Goal: Task Accomplishment & Management: Complete application form

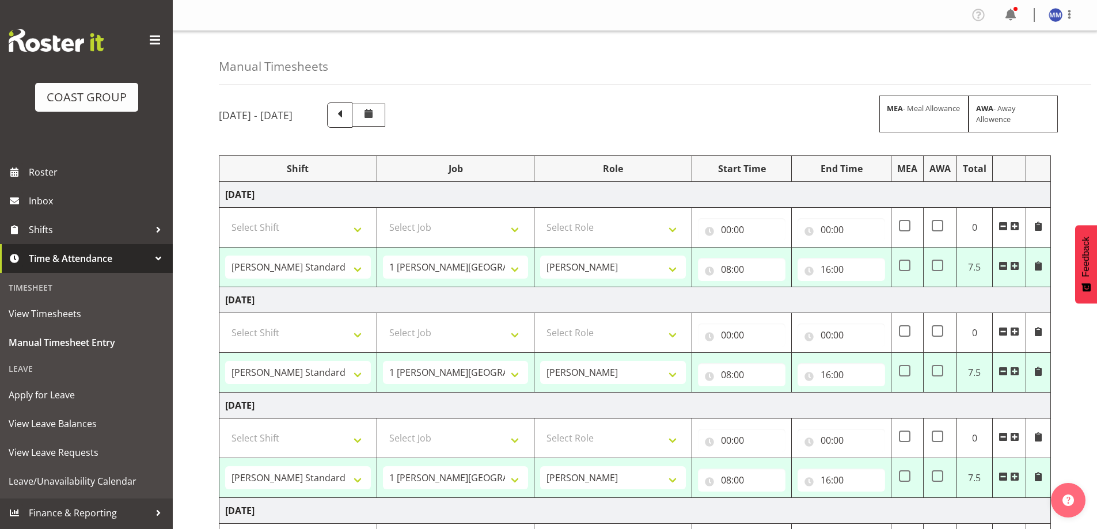
select select "47759"
select select "7032"
select select "47759"
select select "7032"
select select "47759"
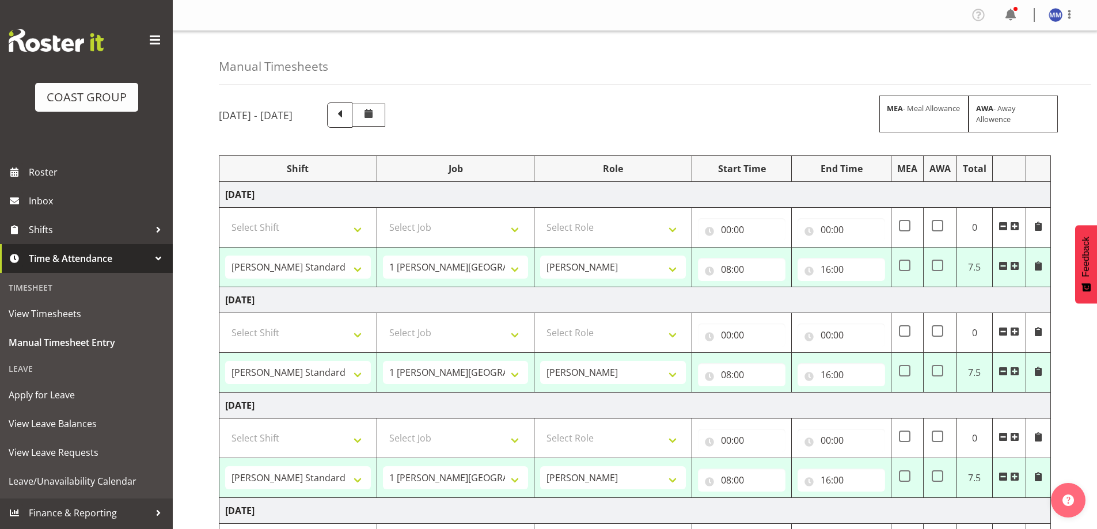
select select "7032"
select select "47759"
select select "7032"
select select "47759"
select select "7032"
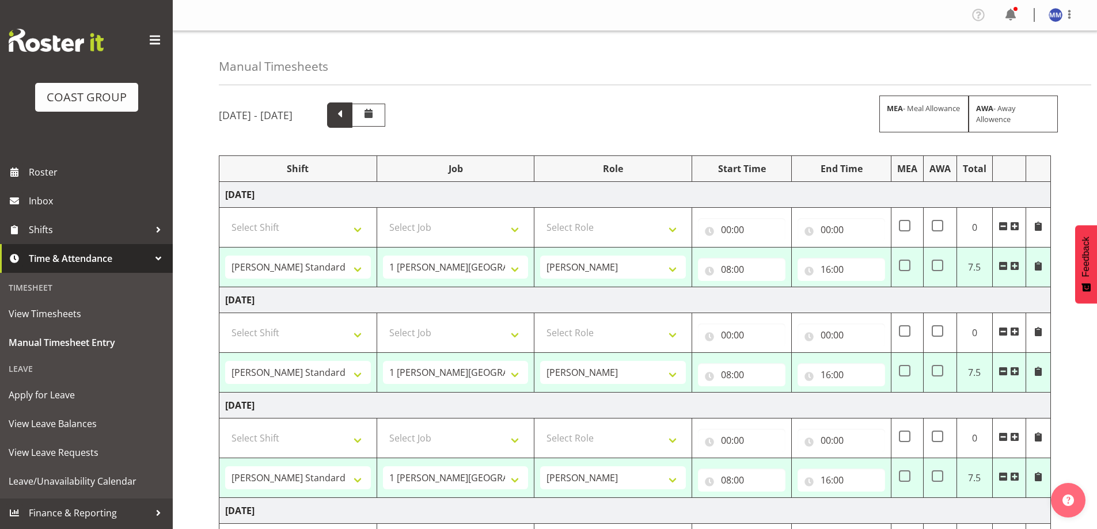
click at [347, 109] on span at bounding box center [339, 114] width 15 height 15
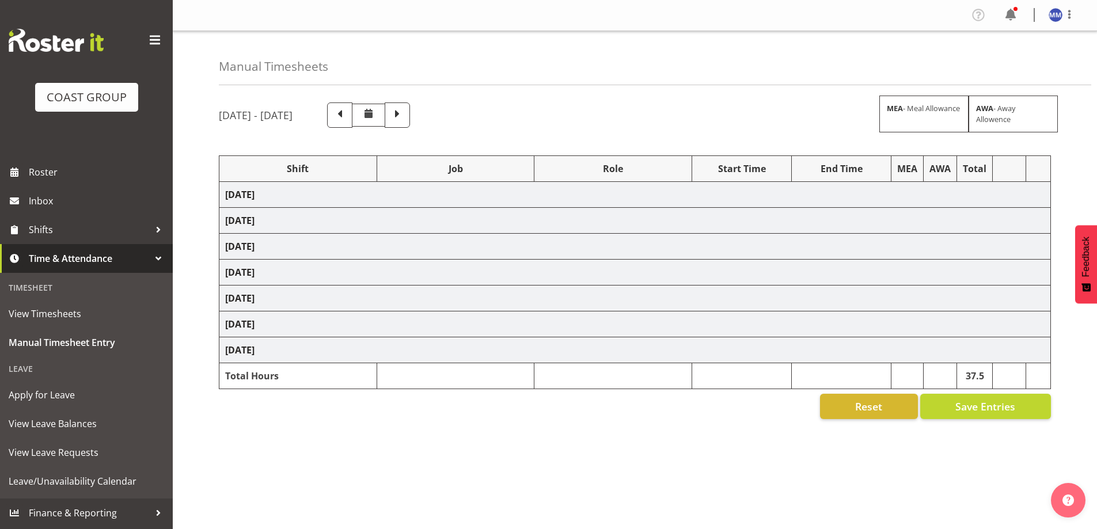
select select "47759"
select select "7032"
select select "47759"
select select "7032"
select select "47759"
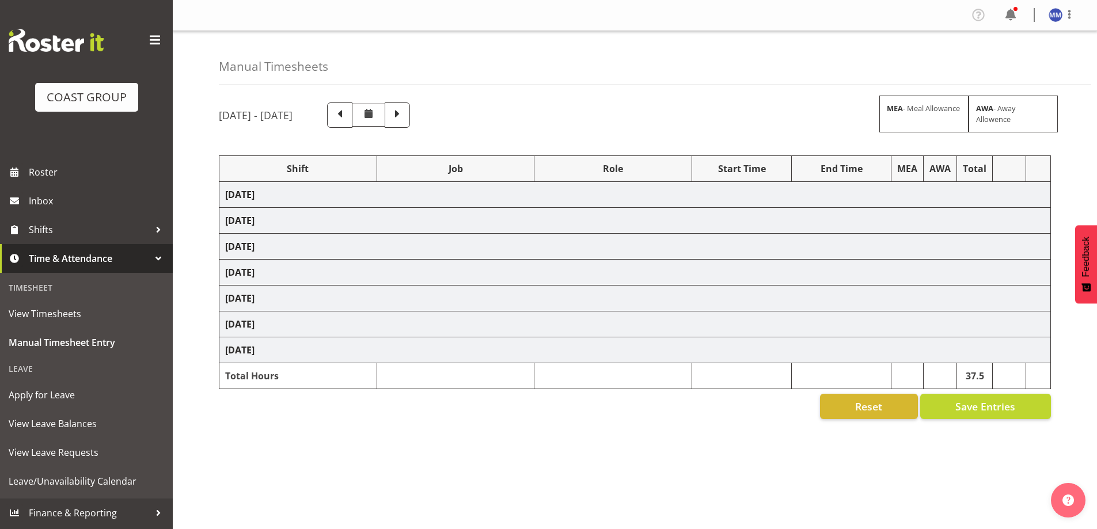
select select "7032"
select select "47759"
select select "7032"
select select "47759"
select select "7032"
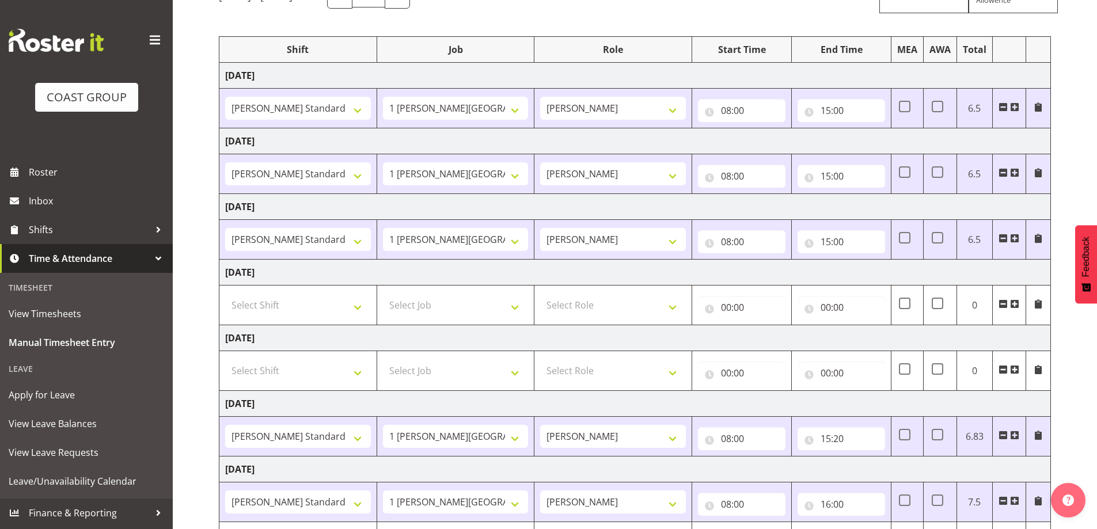
scroll to position [185, 0]
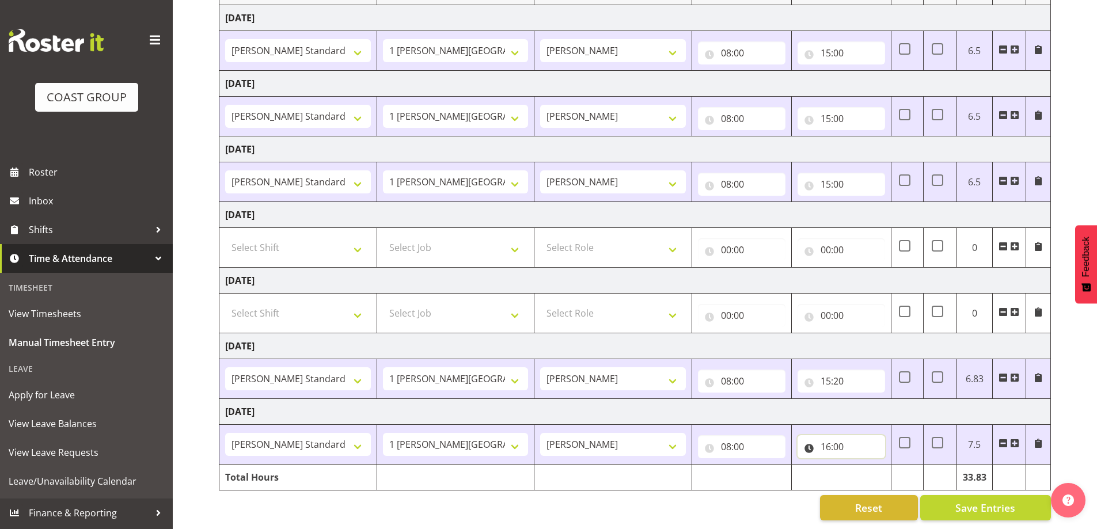
click at [819, 438] on input "16:00" at bounding box center [841, 446] width 88 height 23
drag, startPoint x: 874, startPoint y: 478, endPoint x: 880, endPoint y: 459, distance: 19.5
click at [874, 478] on select "00 01 02 03 04 05 06 07 08 09 10 11 12 13 14 15 16 17 18 19 20 21 22 23" at bounding box center [876, 476] width 26 height 23
select select "15"
click at [863, 465] on select "00 01 02 03 04 05 06 07 08 09 10 11 12 13 14 15 16 17 18 19 20 21 22 23" at bounding box center [876, 476] width 26 height 23
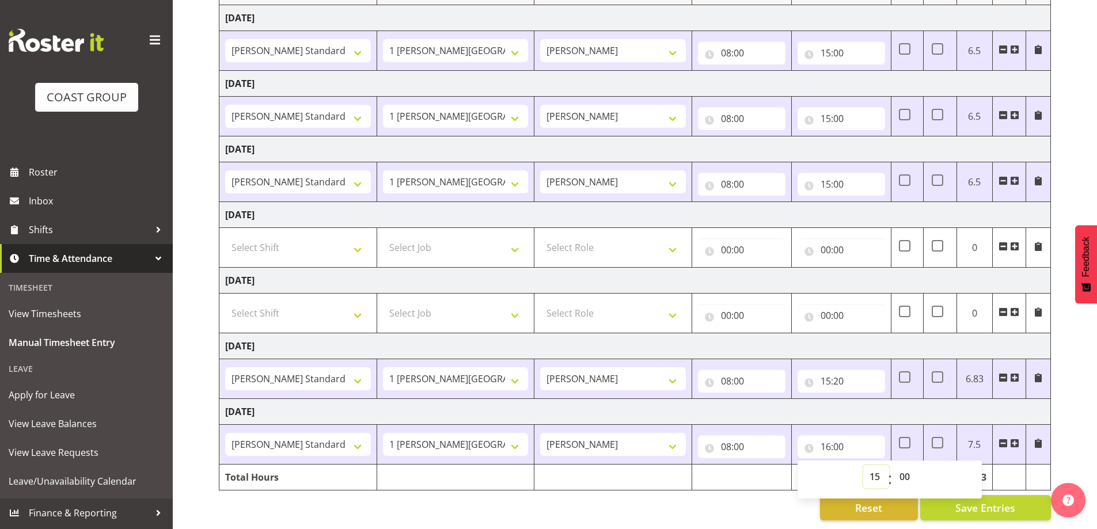
type input "15:00"
click at [967, 500] on span "Save Entries" at bounding box center [985, 507] width 60 height 15
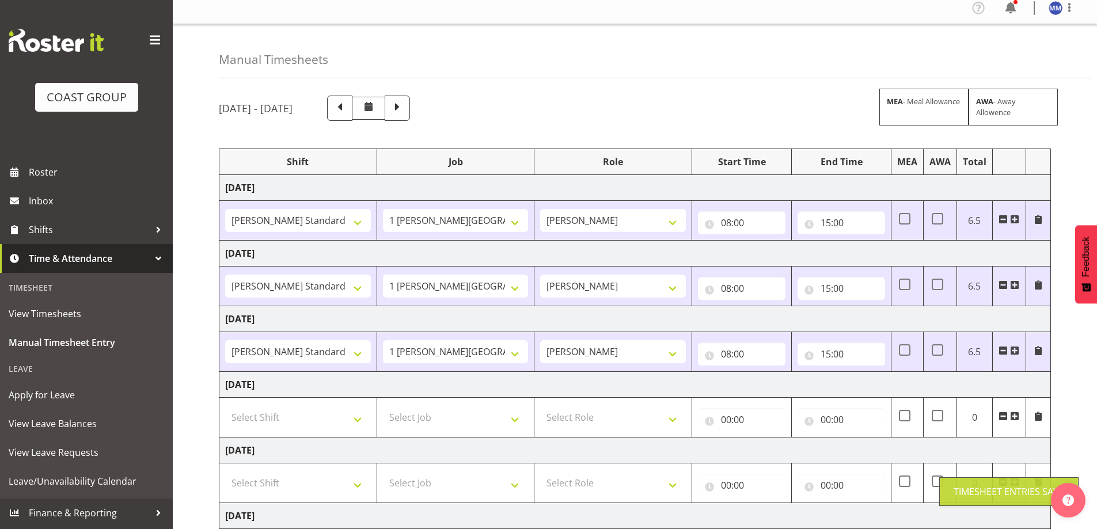
scroll to position [0, 0]
